Goal: Communication & Community: Answer question/provide support

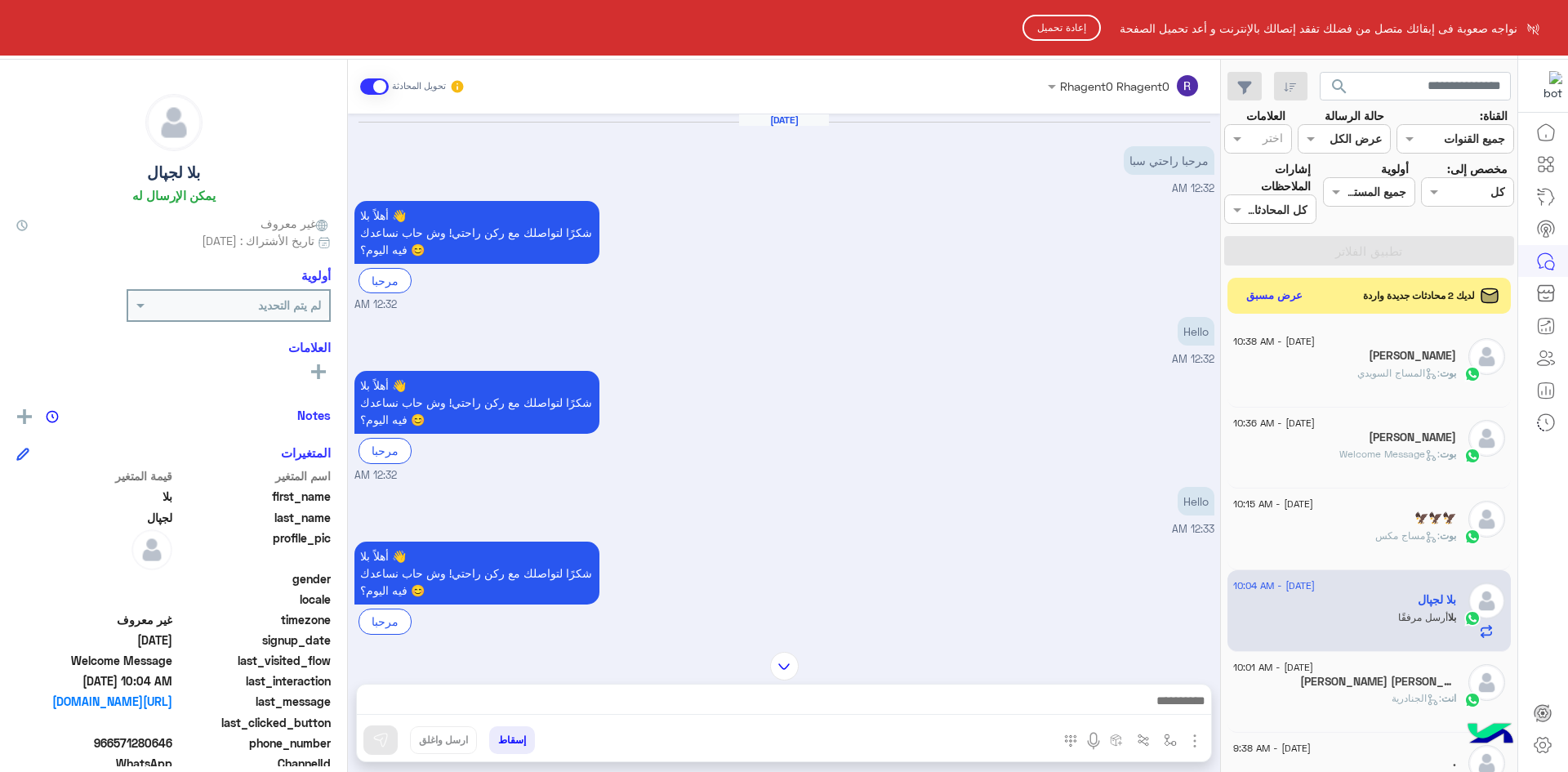
scroll to position [108, 0]
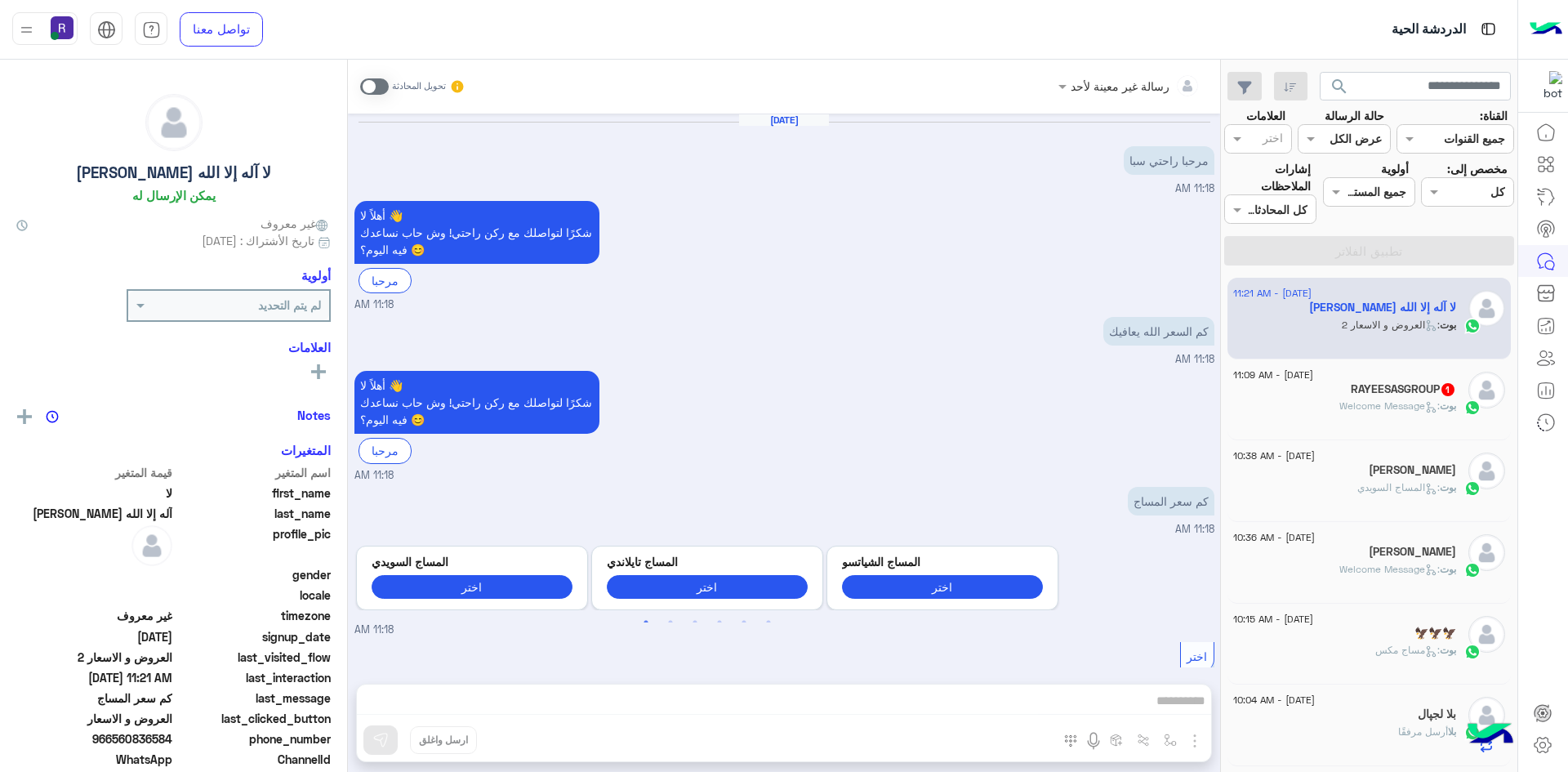
scroll to position [1814, 0]
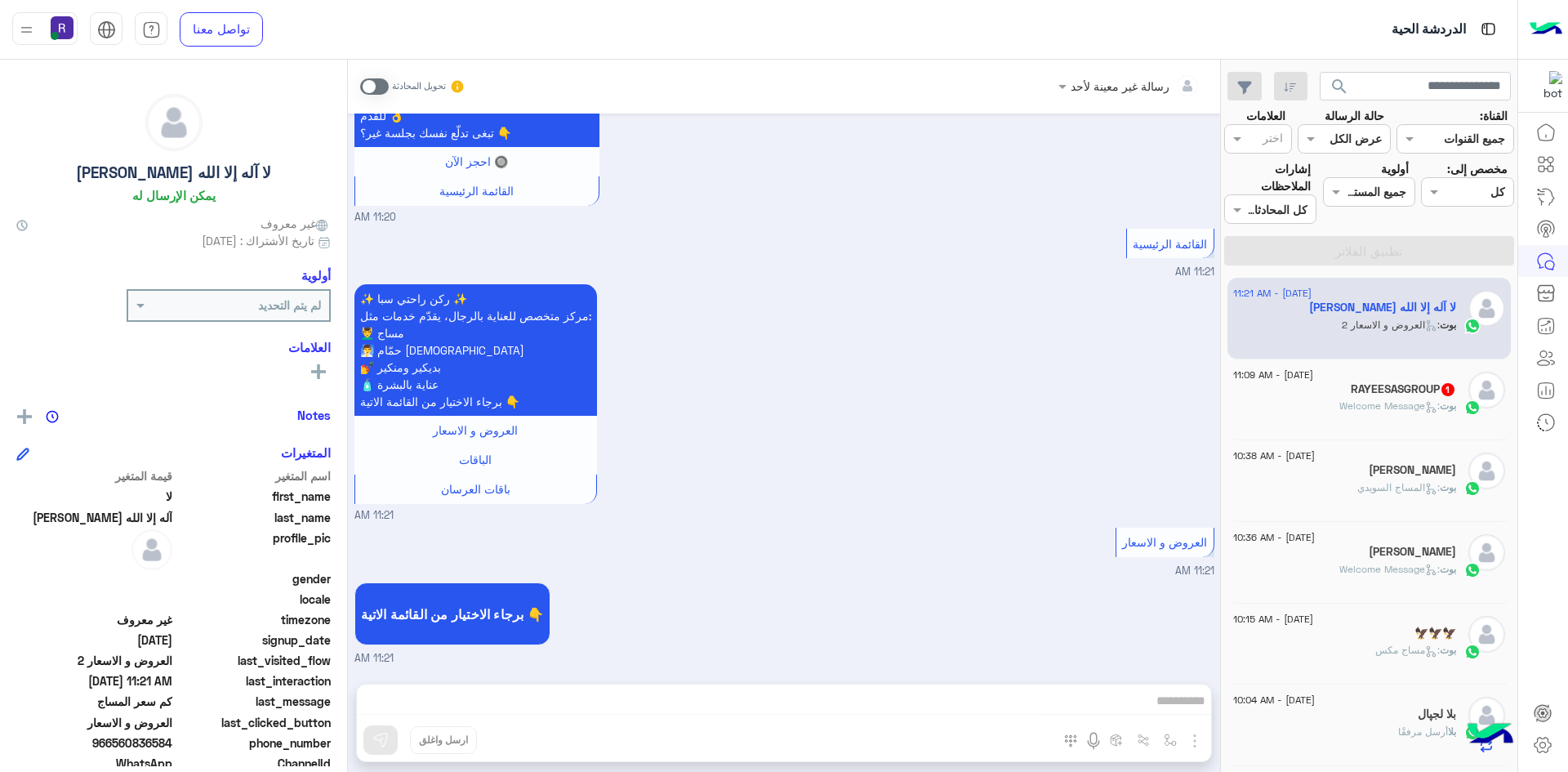
click at [1360, 435] on div "27 August - 11:09 AM RAYEESASGROUP 1 بوت : Welcome Message" at bounding box center [1369, 400] width 284 height 82
click at [1327, 398] on div "بوت : Welcome Message" at bounding box center [1344, 413] width 223 height 29
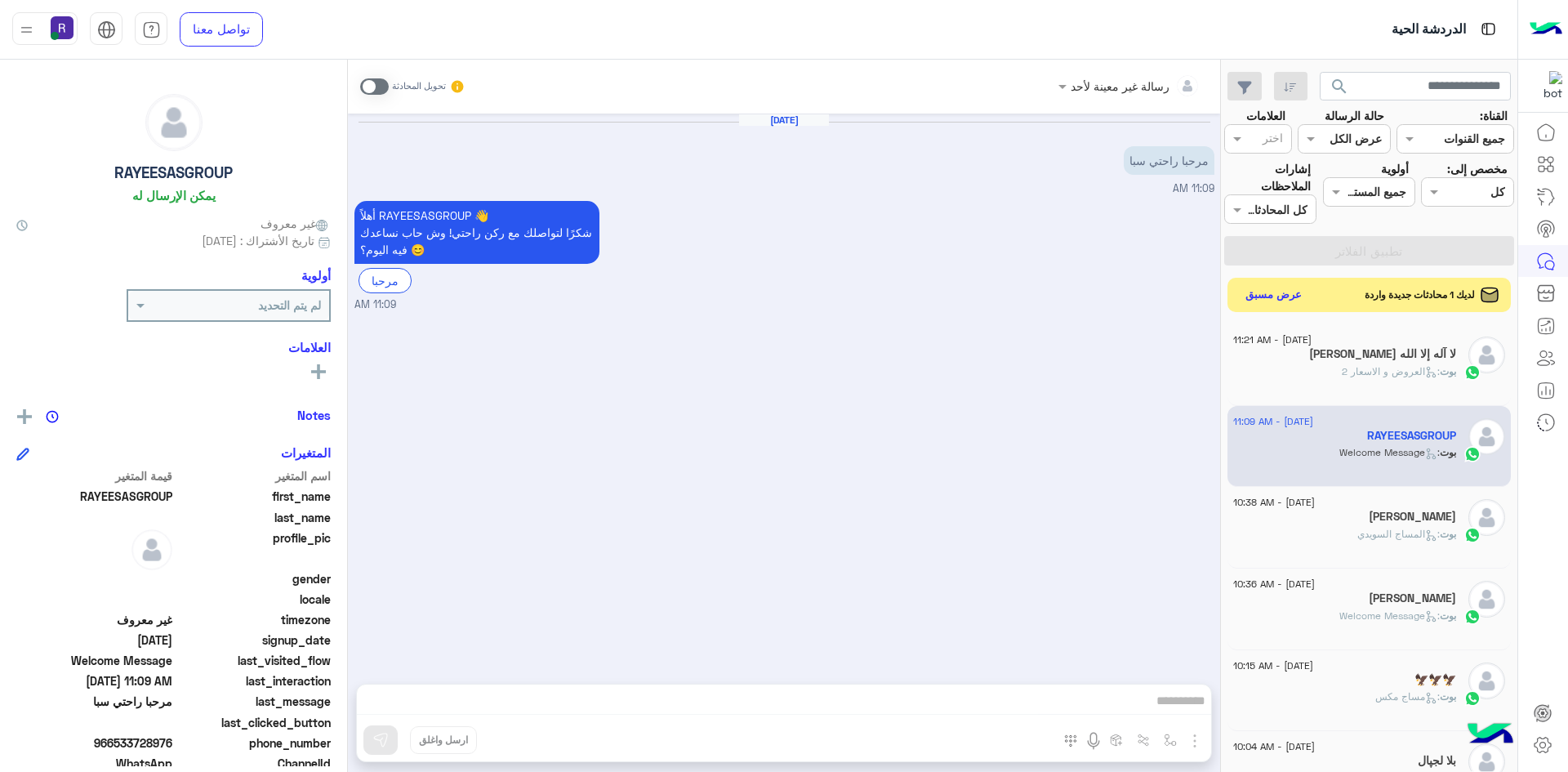
drag, startPoint x: 1267, startPoint y: 297, endPoint x: 1117, endPoint y: 400, distance: 182.0
click at [1268, 297] on button "عرض مسبق" at bounding box center [1273, 295] width 69 height 22
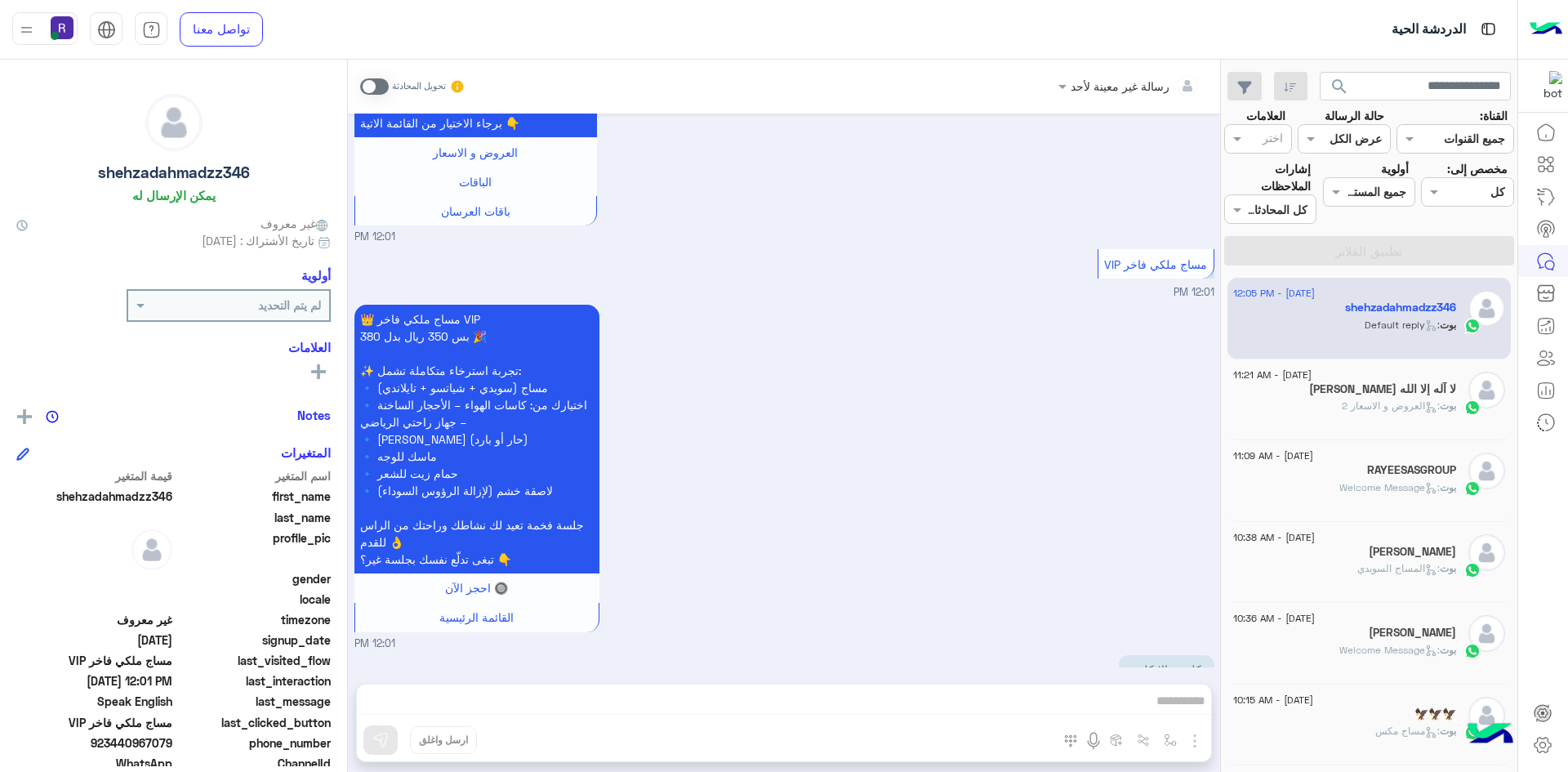
scroll to position [2321, 0]
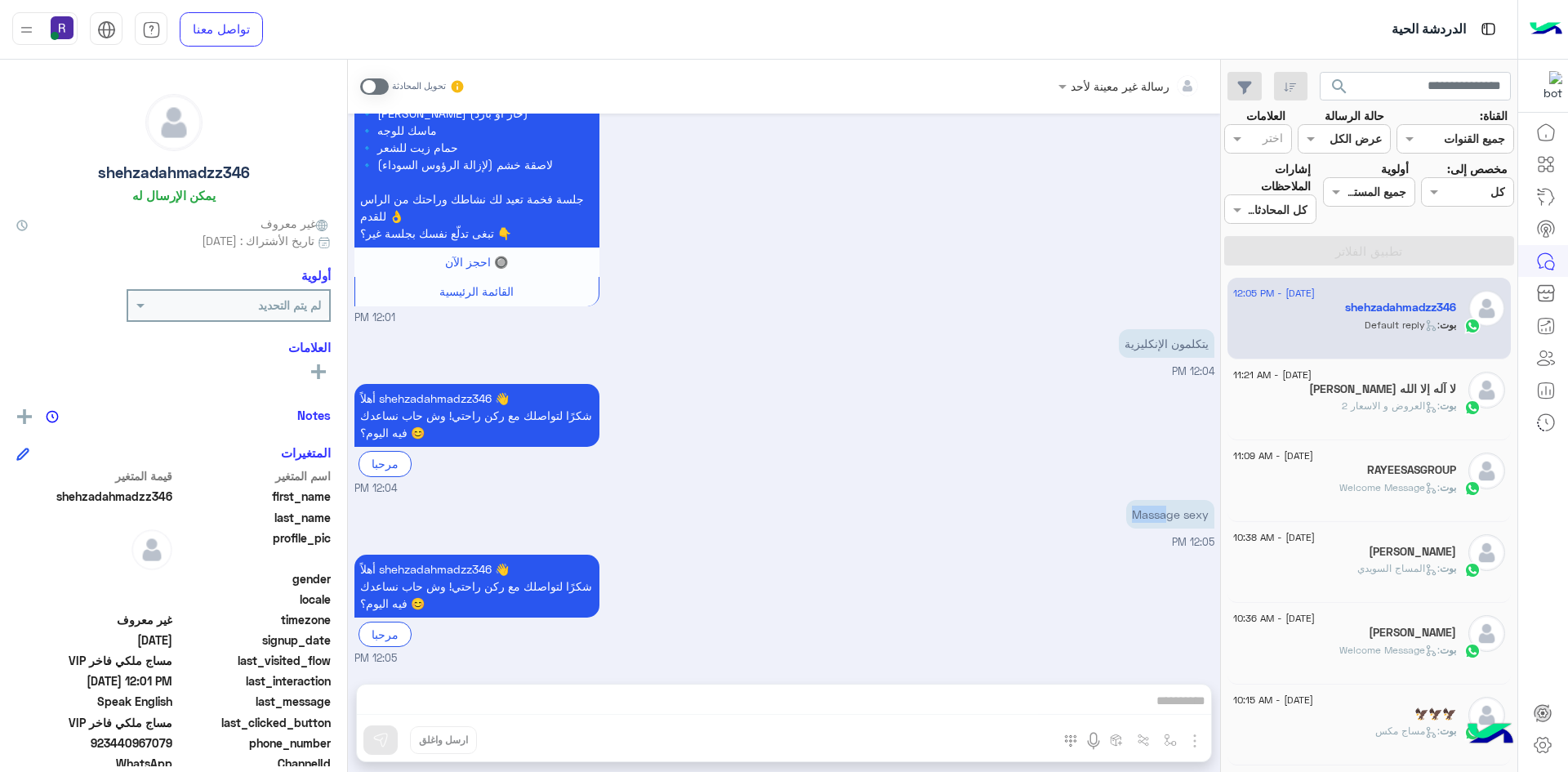
drag, startPoint x: 1164, startPoint y: 517, endPoint x: 1025, endPoint y: 518, distance: 139.0
click at [1025, 518] on div "Massage sexy 12:05 PM" at bounding box center [784, 522] width 860 height 54
drag, startPoint x: 1179, startPoint y: 512, endPoint x: 1024, endPoint y: 580, distance: 169.3
click at [971, 632] on div "أهلاً shehzadahmadzz346 👋 شكرًا لتواصلك مع ركن راحتي! وش حاب نساعدك فيه اليوم؟ …" at bounding box center [784, 609] width 860 height 116
click at [1144, 519] on p "Massage sexy" at bounding box center [1170, 514] width 88 height 29
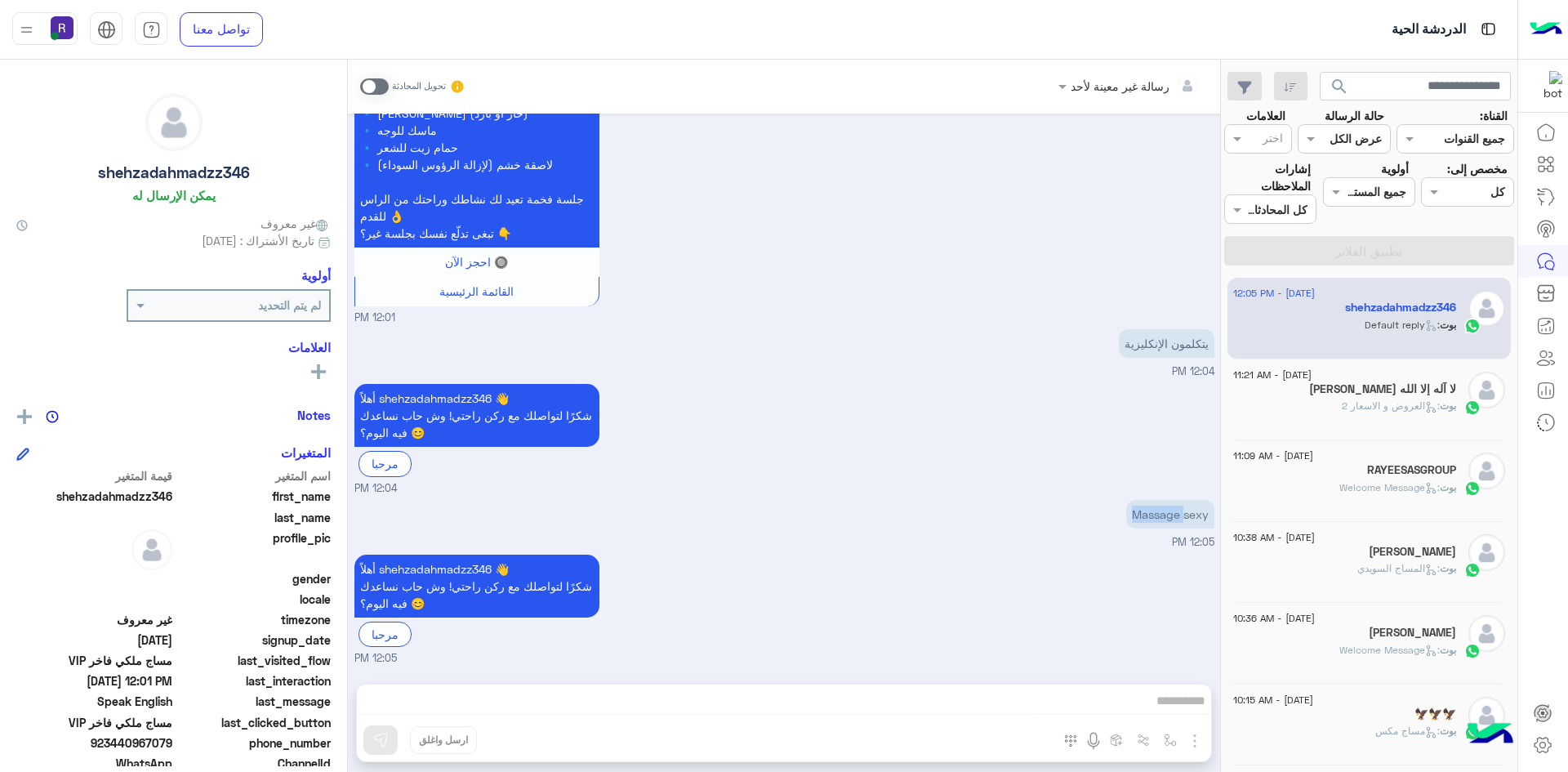
click at [1144, 519] on p "Massage sexy" at bounding box center [1170, 514] width 88 height 29
click at [1127, 569] on div "أهلاً shehzadahmadzz346 👋 شكرًا لتواصلك مع ركن راحتي! وش حاب نساعدك فيه اليوم؟ …" at bounding box center [784, 609] width 860 height 116
drag, startPoint x: 1167, startPoint y: 517, endPoint x: 967, endPoint y: 512, distance: 200.1
click at [967, 512] on div "Massage sexy 12:05 PM" at bounding box center [784, 522] width 860 height 54
click at [1219, 616] on div "Aug 27, 2025 مرحبا راحتي سبا 11:59 AM أهلاً shehzadahmadzz346 👋 شكرًا لتواصلك م…" at bounding box center [783, 390] width 872 height 554
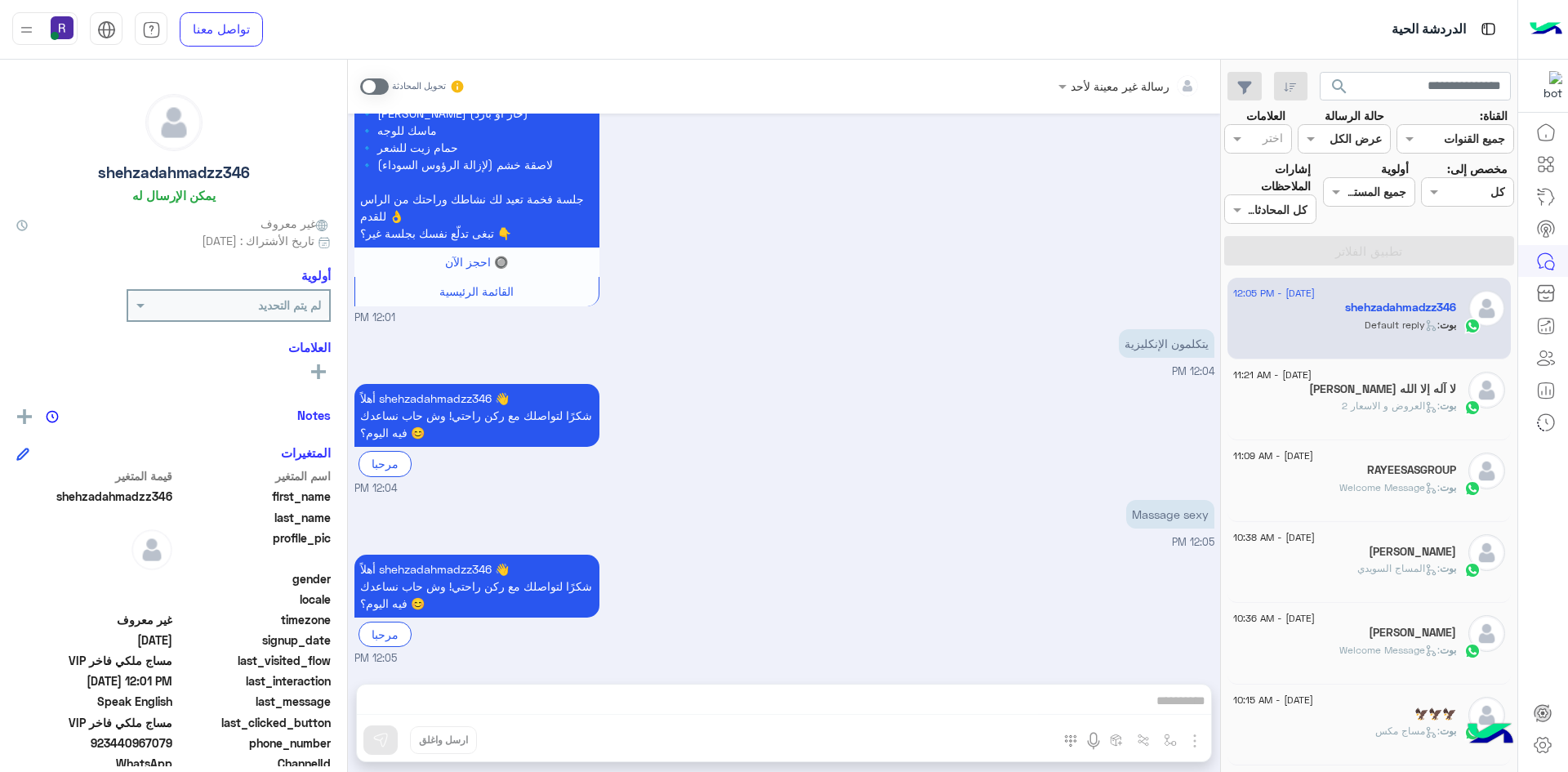
click at [1207, 513] on p "Massage sexy" at bounding box center [1170, 514] width 88 height 29
